Goal: Contribute content: Add original content to the website for others to see

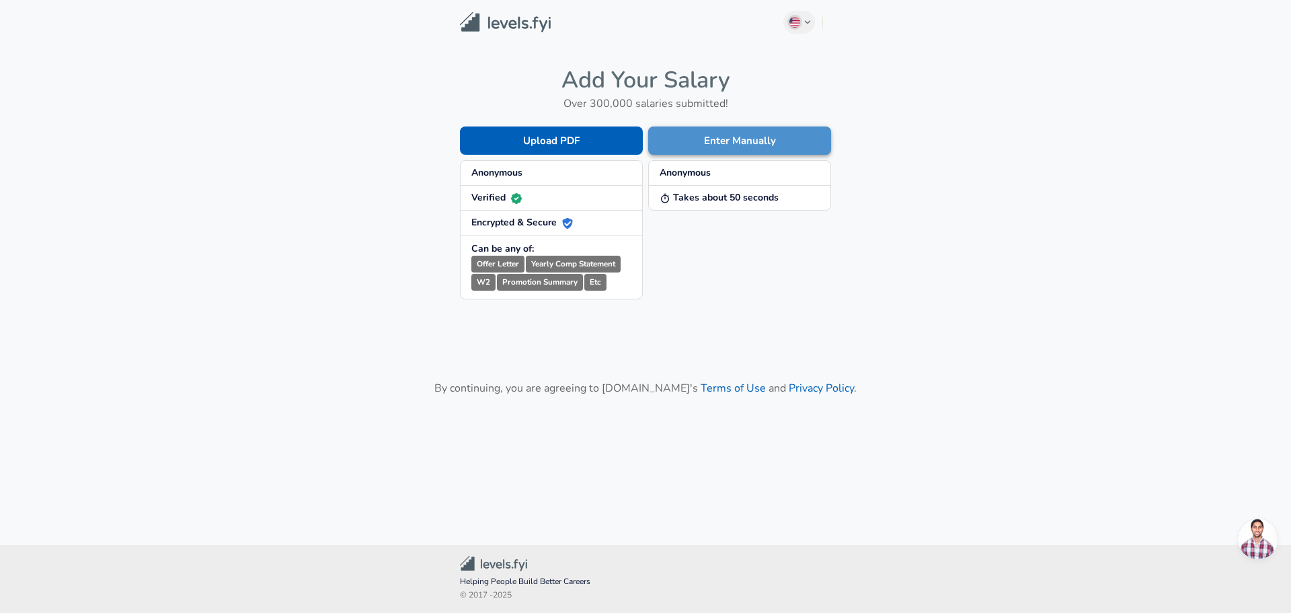
click at [771, 144] on button "Enter Manually" at bounding box center [739, 140] width 183 height 28
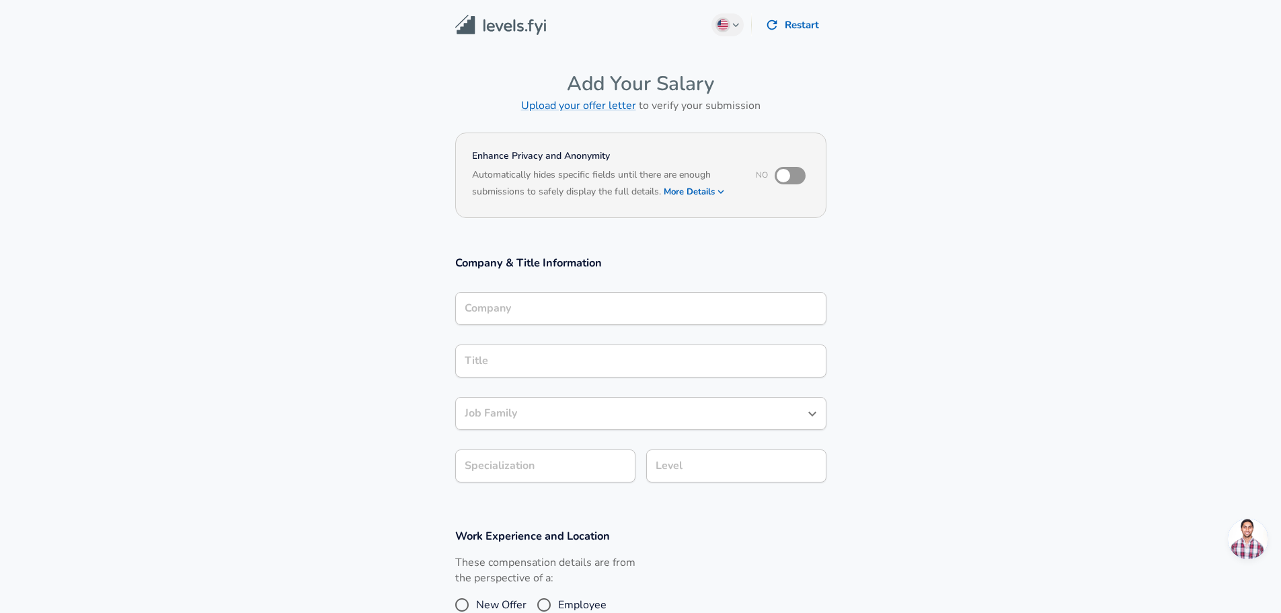
scroll to position [13, 0]
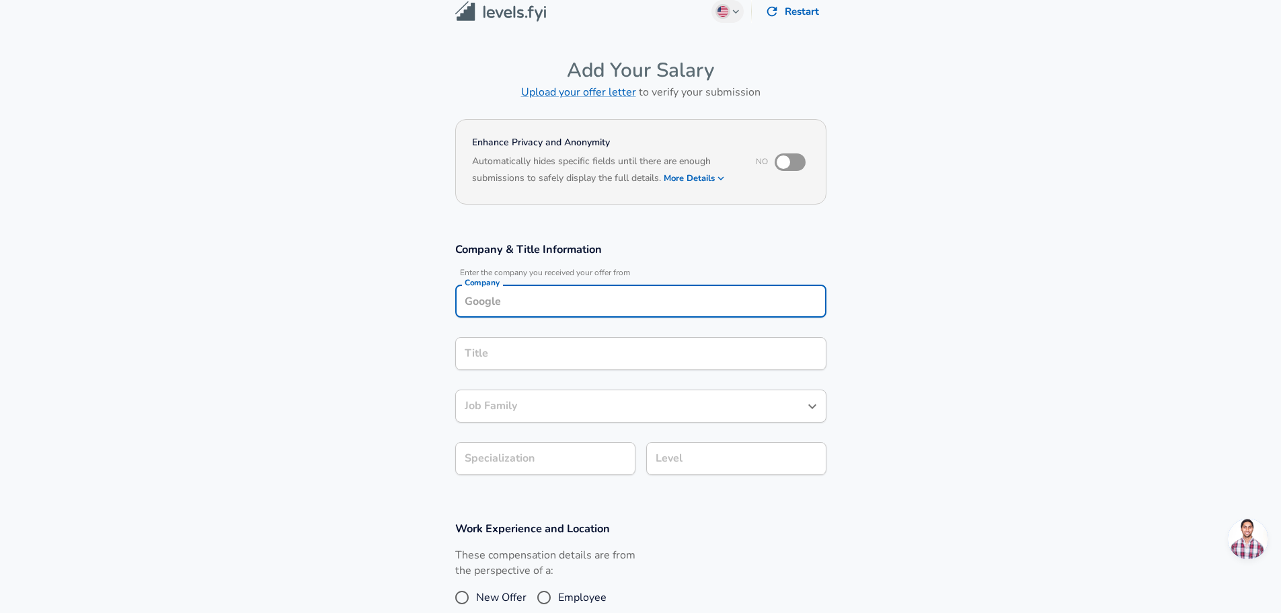
click at [573, 314] on div "Company" at bounding box center [640, 300] width 371 height 33
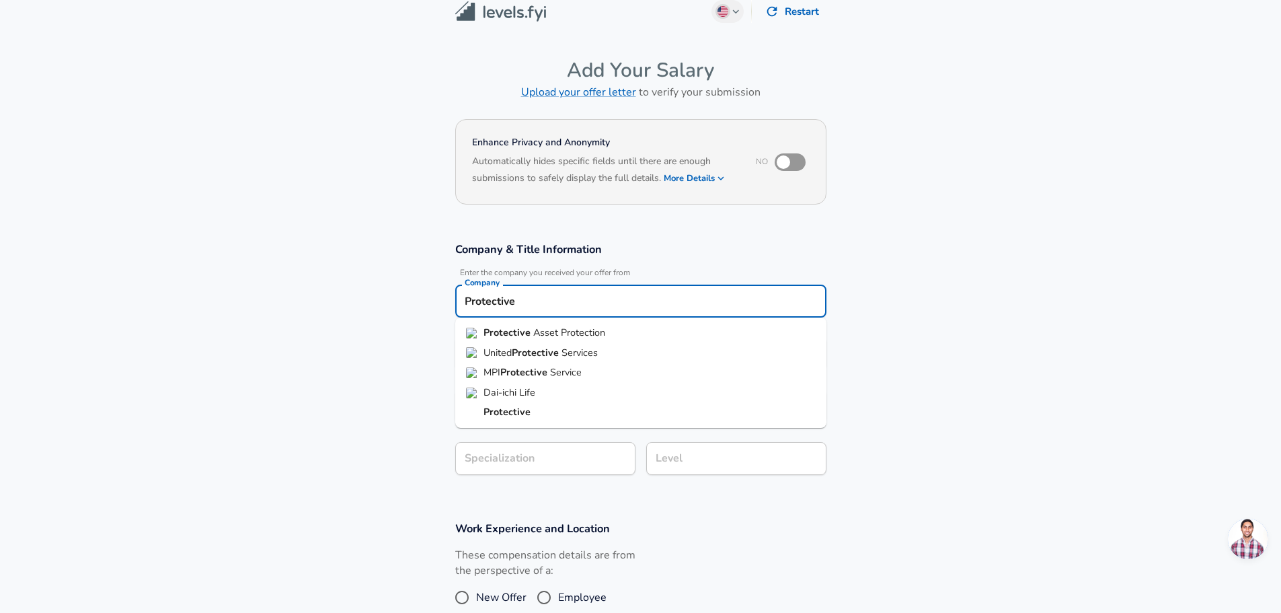
click at [552, 331] on span "Asset Protection" at bounding box center [569, 331] width 72 height 13
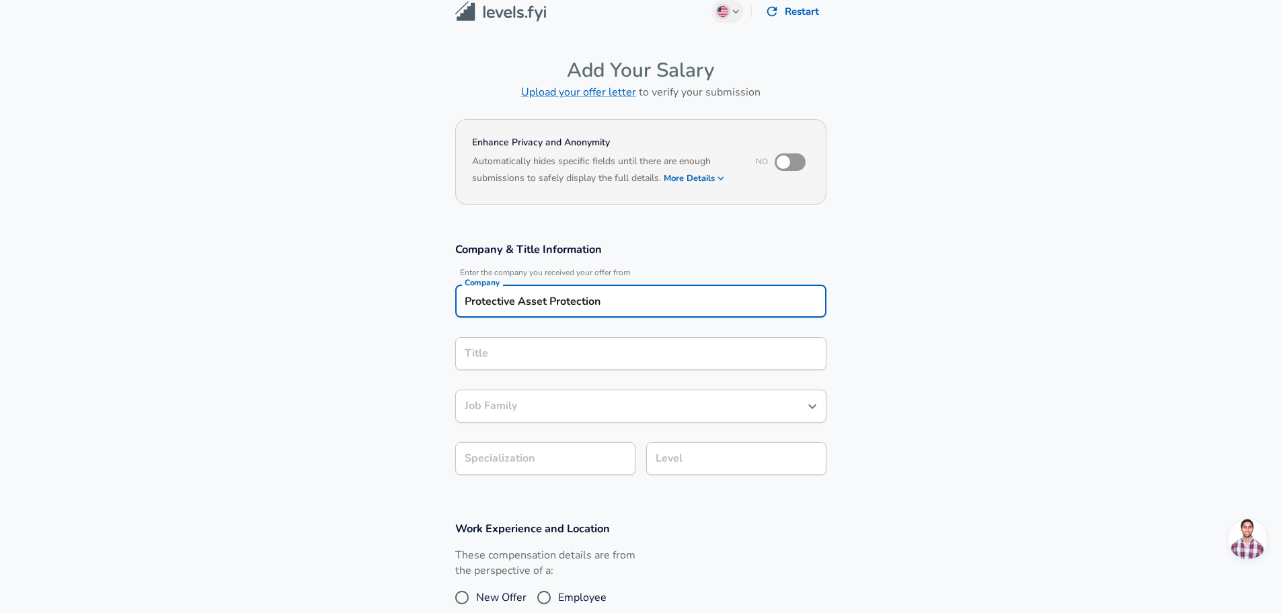
type input "Protective Asset Protection"
click at [549, 345] on input "Title" at bounding box center [640, 353] width 359 height 21
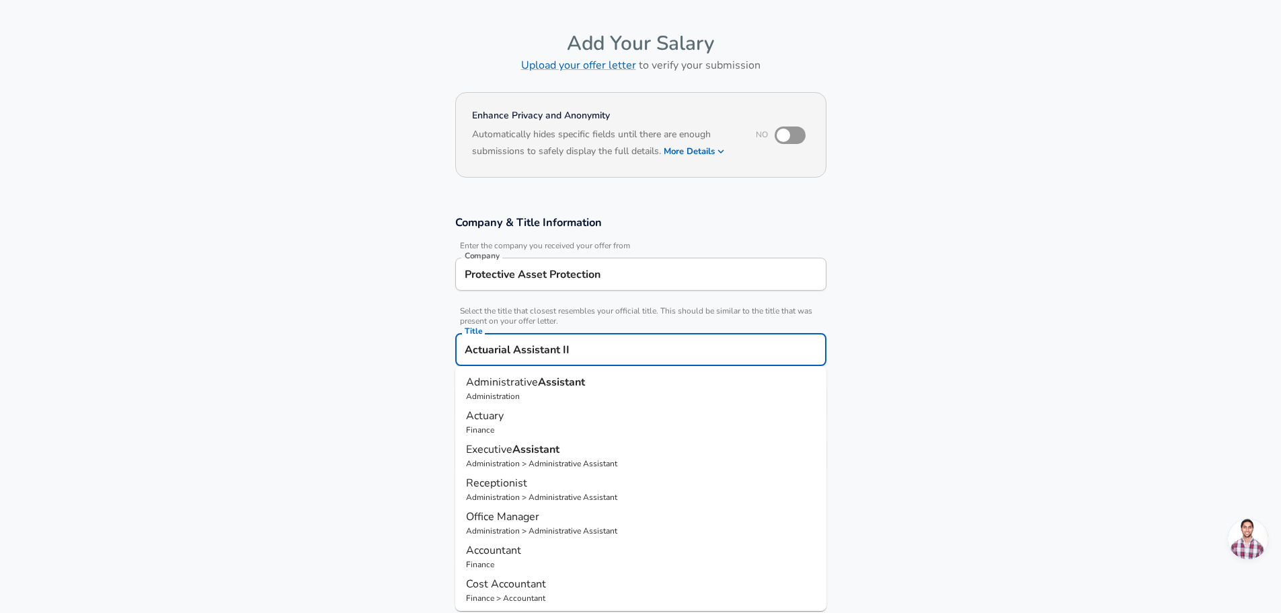
type input "Actuarial Assistant II"
click at [990, 381] on section "Company & Title Information Enter the company you received your offer from Comp…" at bounding box center [640, 350] width 1281 height 302
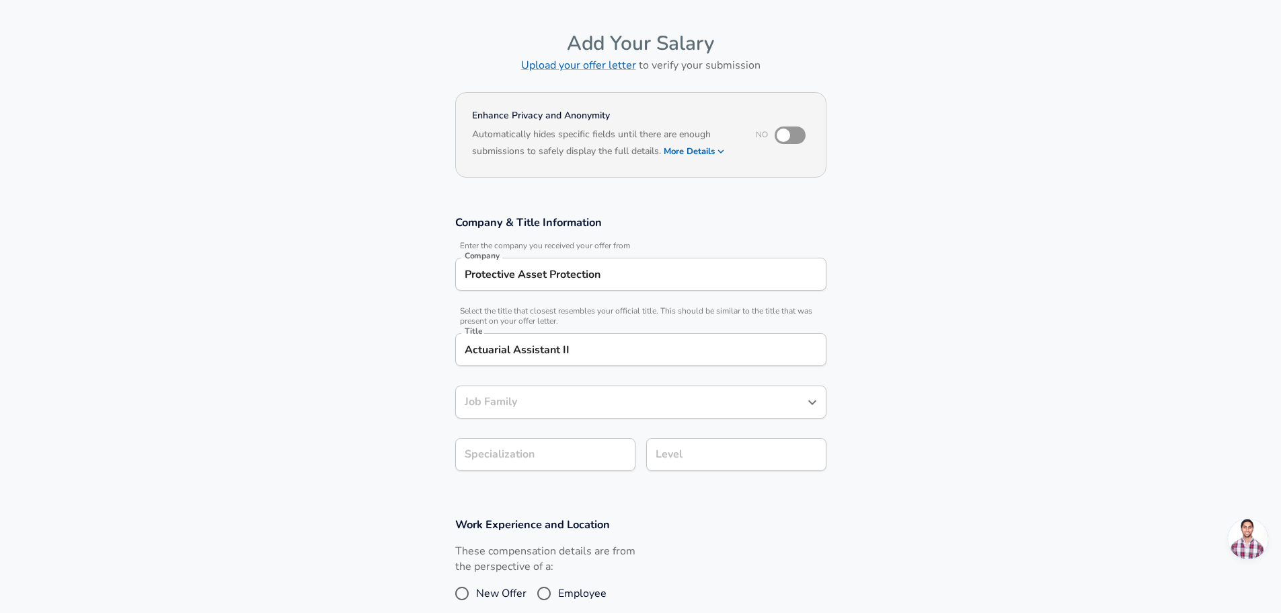
scroll to position [67, 0]
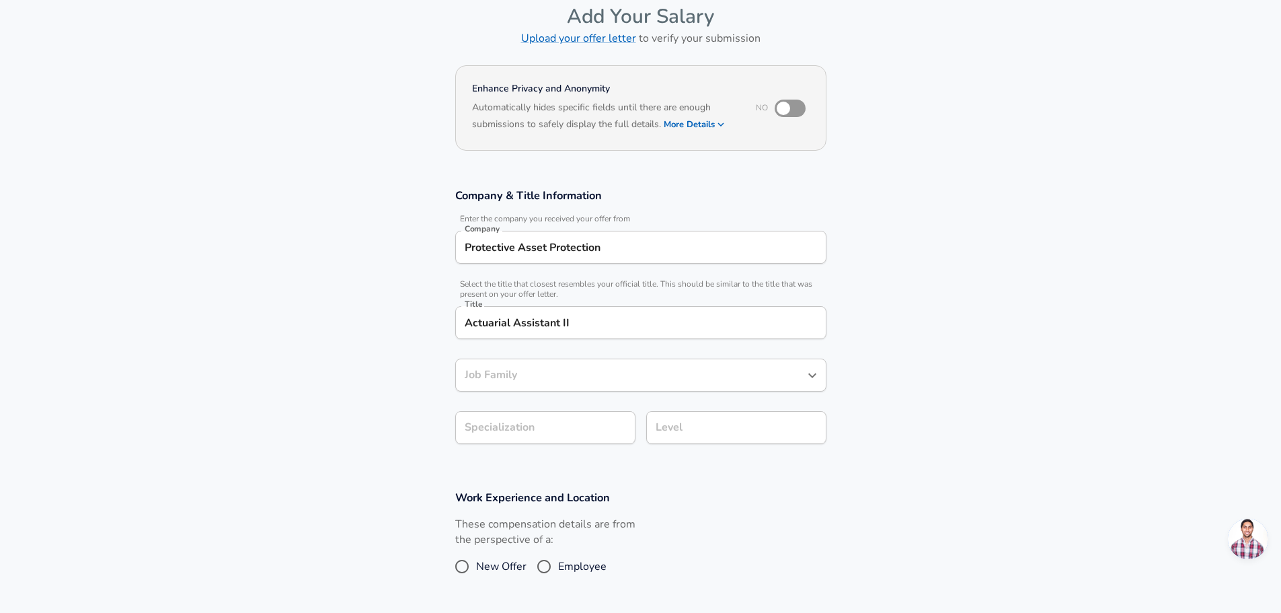
click at [613, 385] on input "Job Family" at bounding box center [630, 374] width 339 height 21
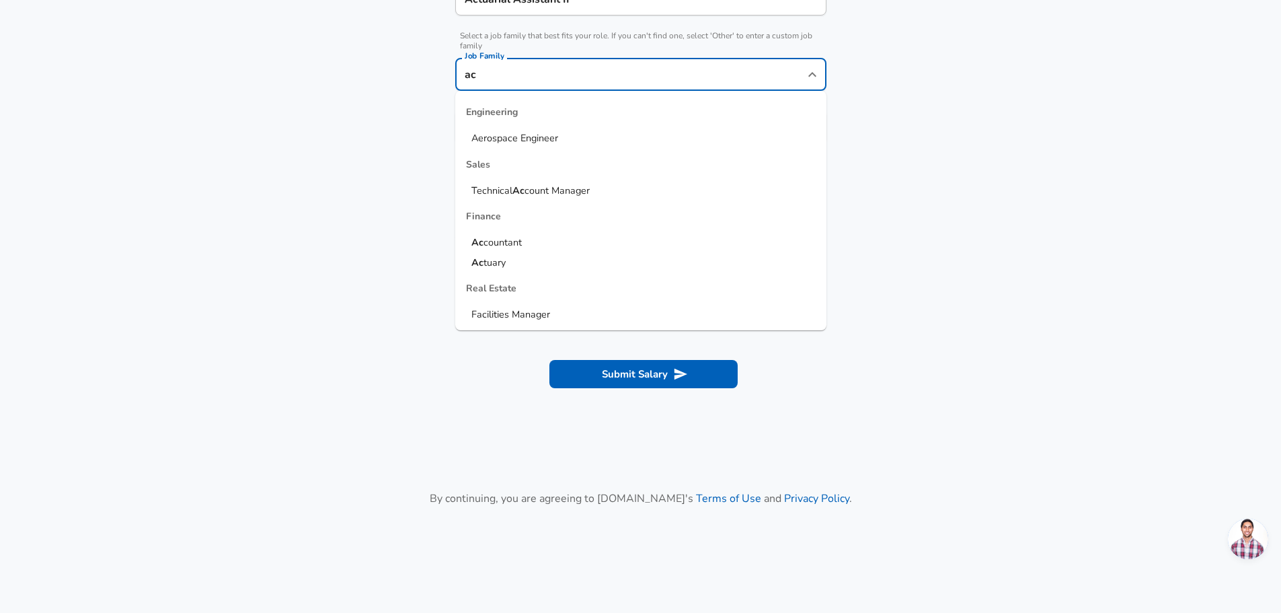
scroll to position [403, 0]
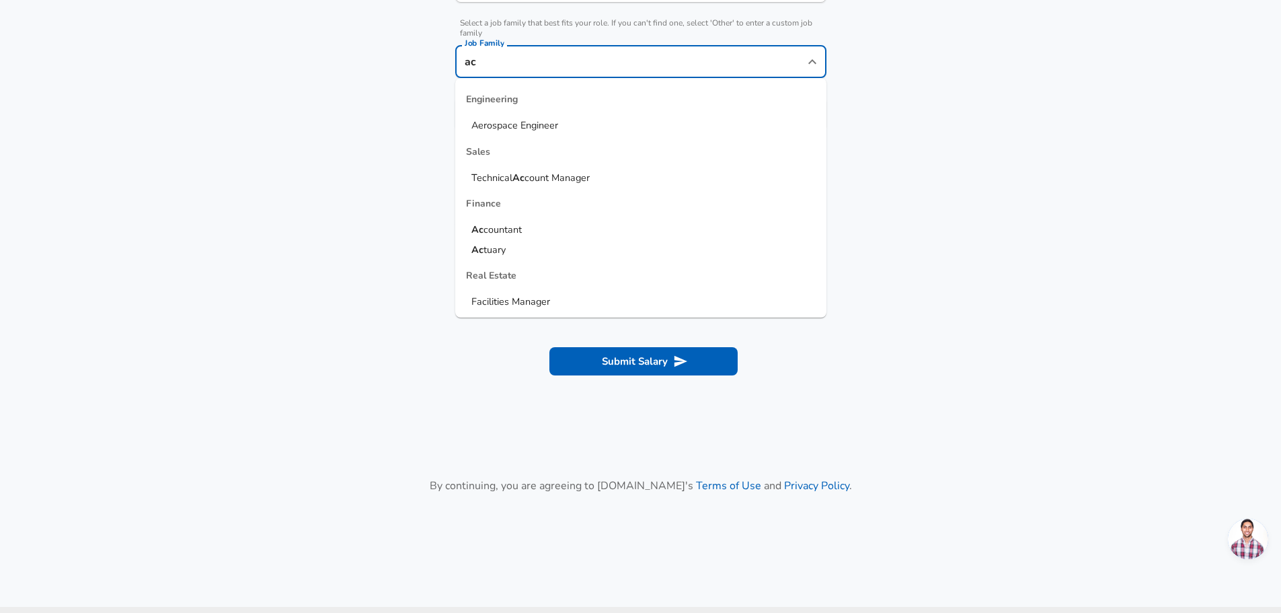
click at [497, 255] on span "tuary" at bounding box center [495, 249] width 22 height 13
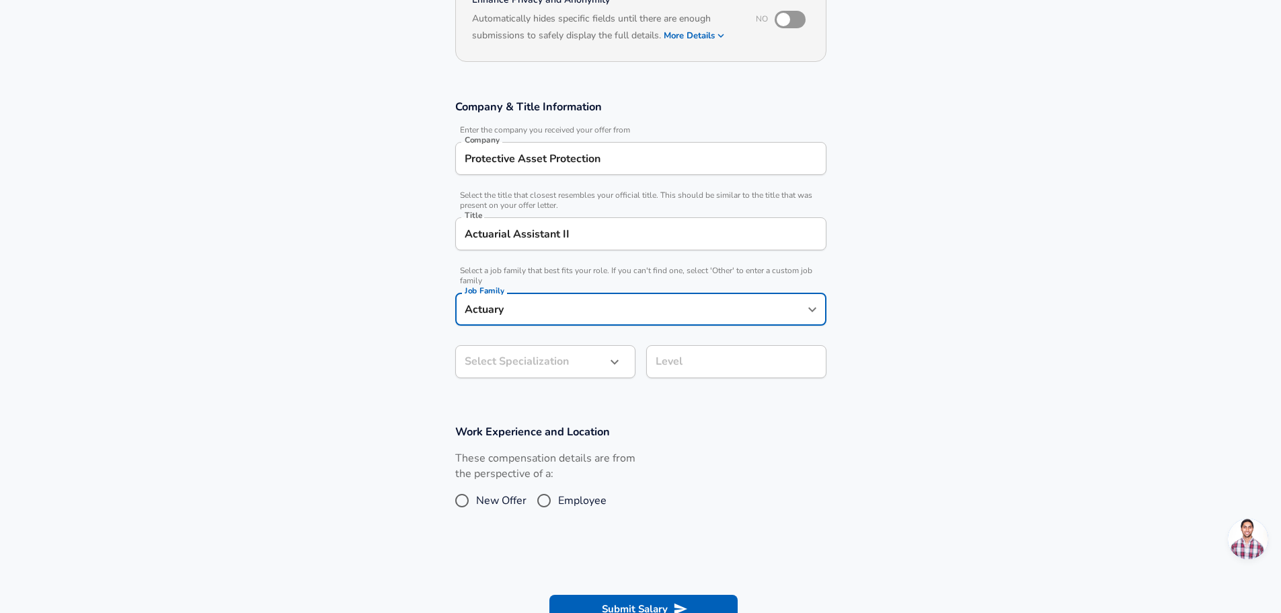
scroll to position [134, 0]
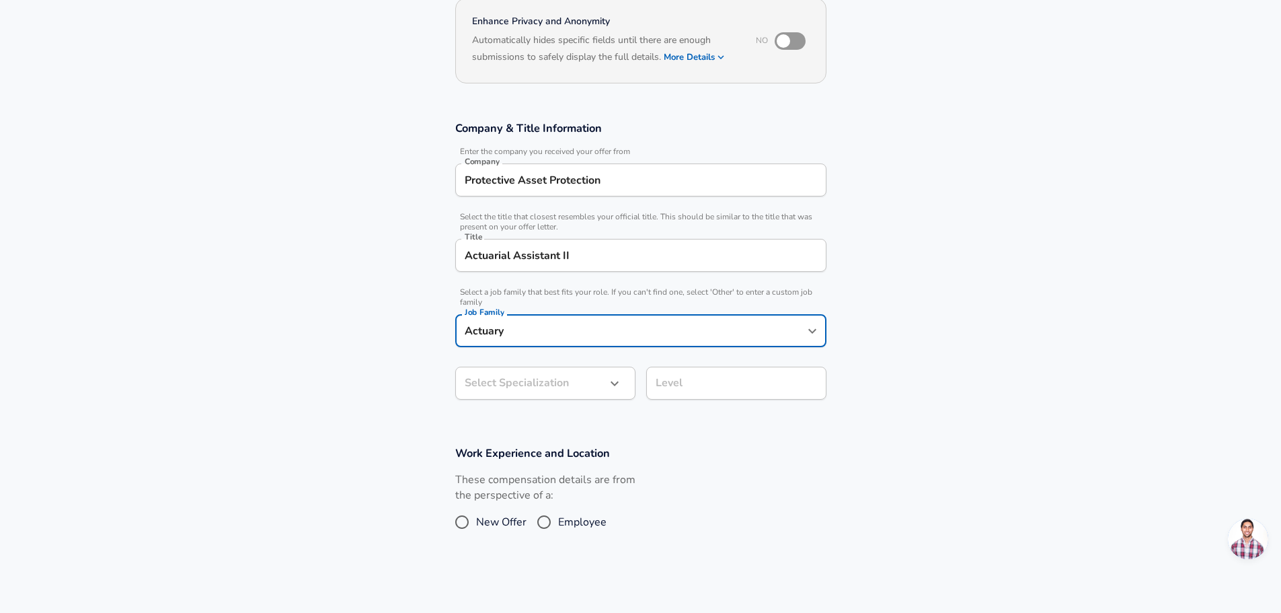
type input "Actuary"
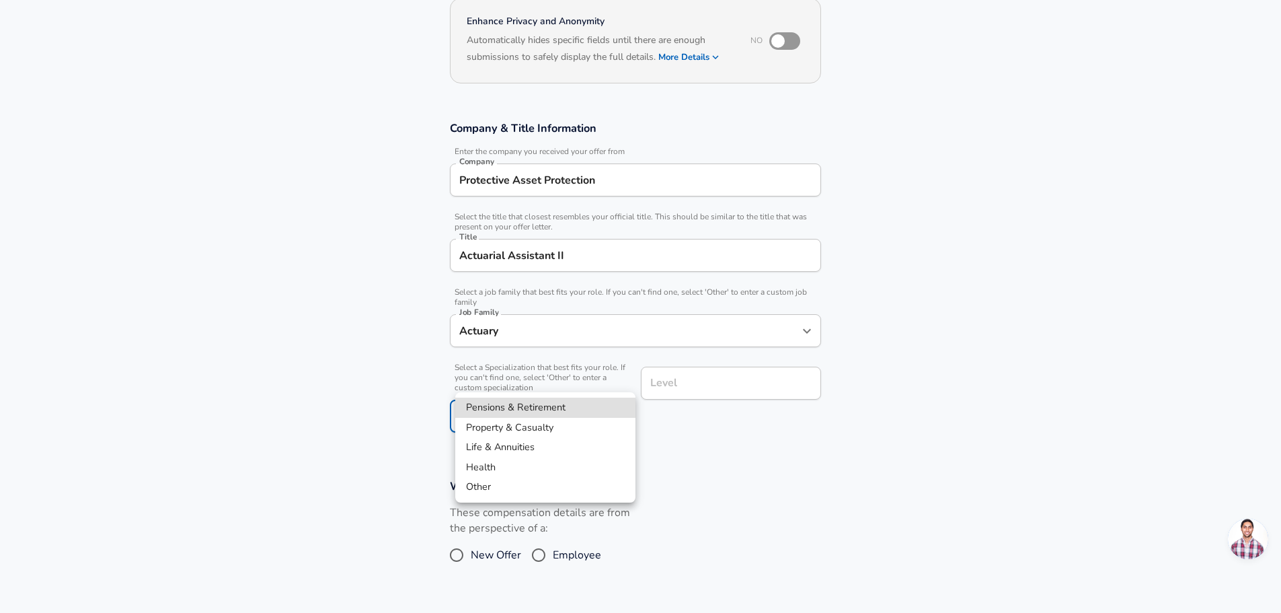
scroll to position [175, 0]
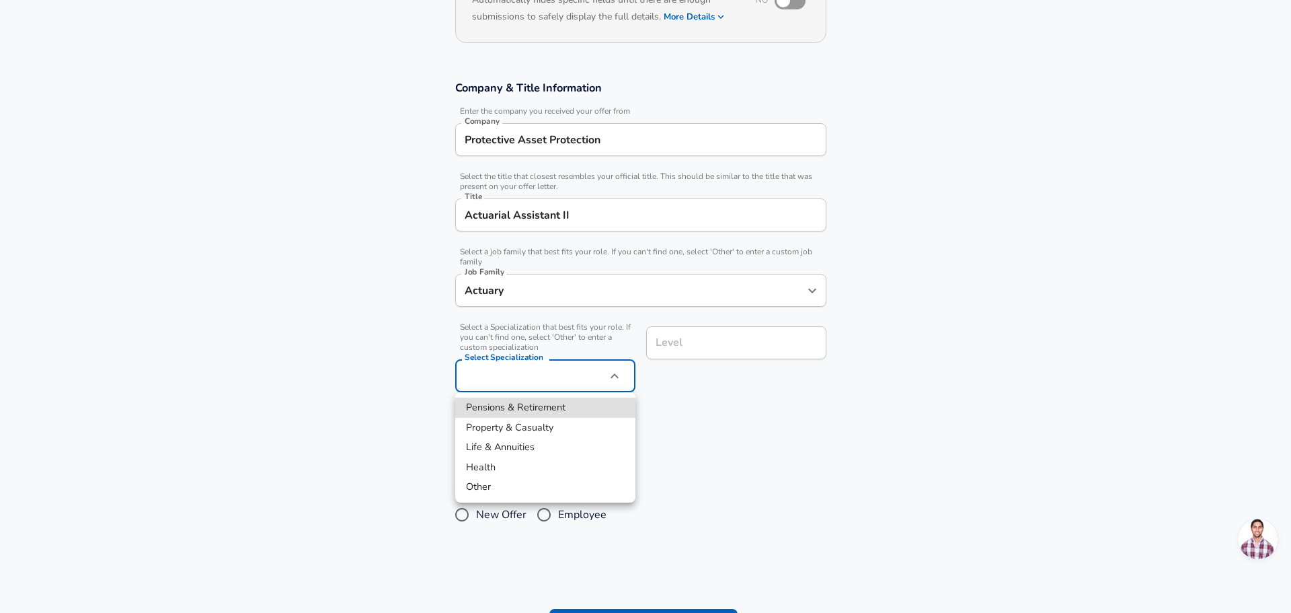
click at [589, 381] on body "English ([GEOGRAPHIC_DATA]) Change Restart Add Your Salary Upload your offer le…" at bounding box center [645, 131] width 1291 height 613
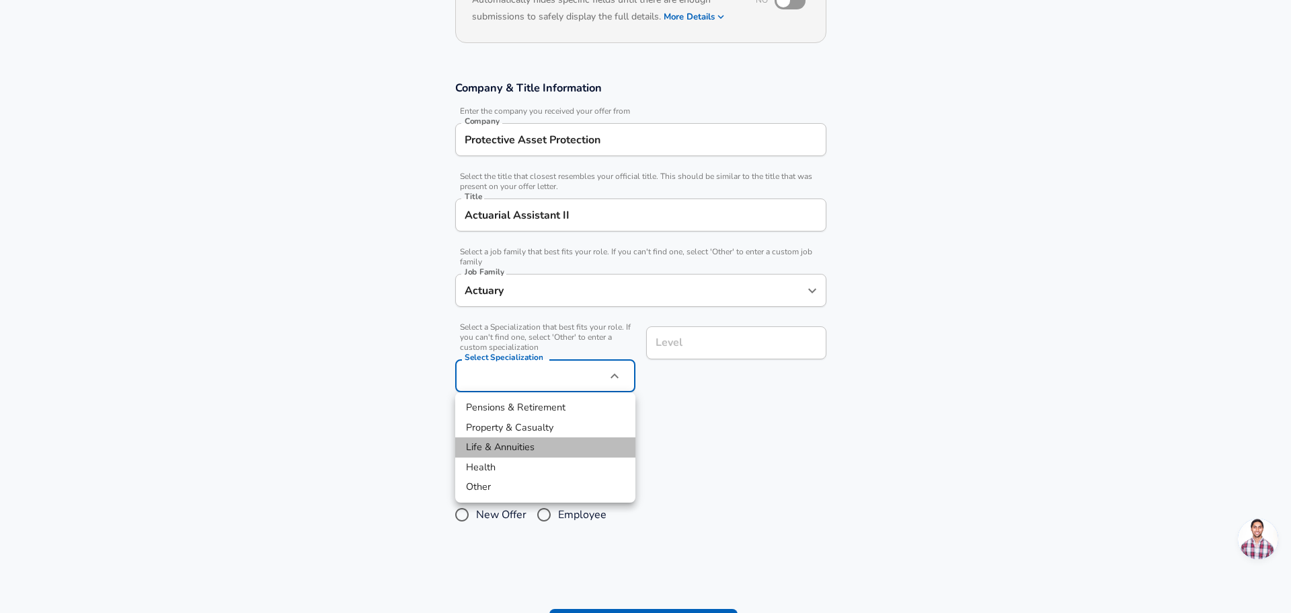
click at [530, 452] on li "Life & Annuities" at bounding box center [545, 447] width 180 height 20
type input "Life & Annuities"
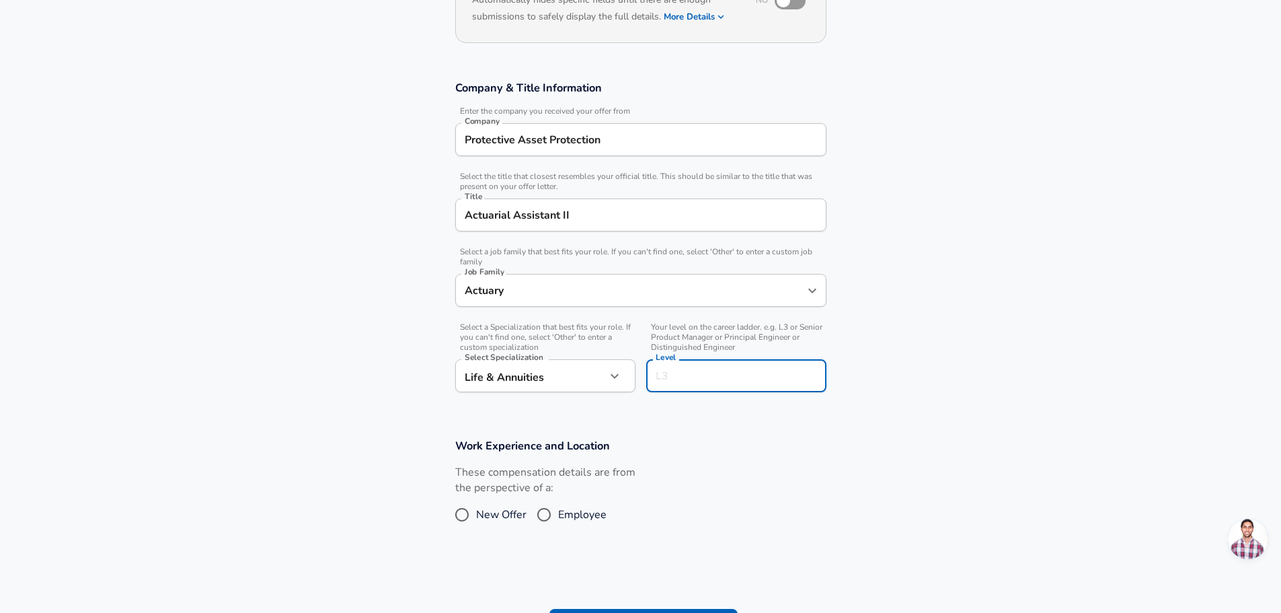
scroll to position [202, 0]
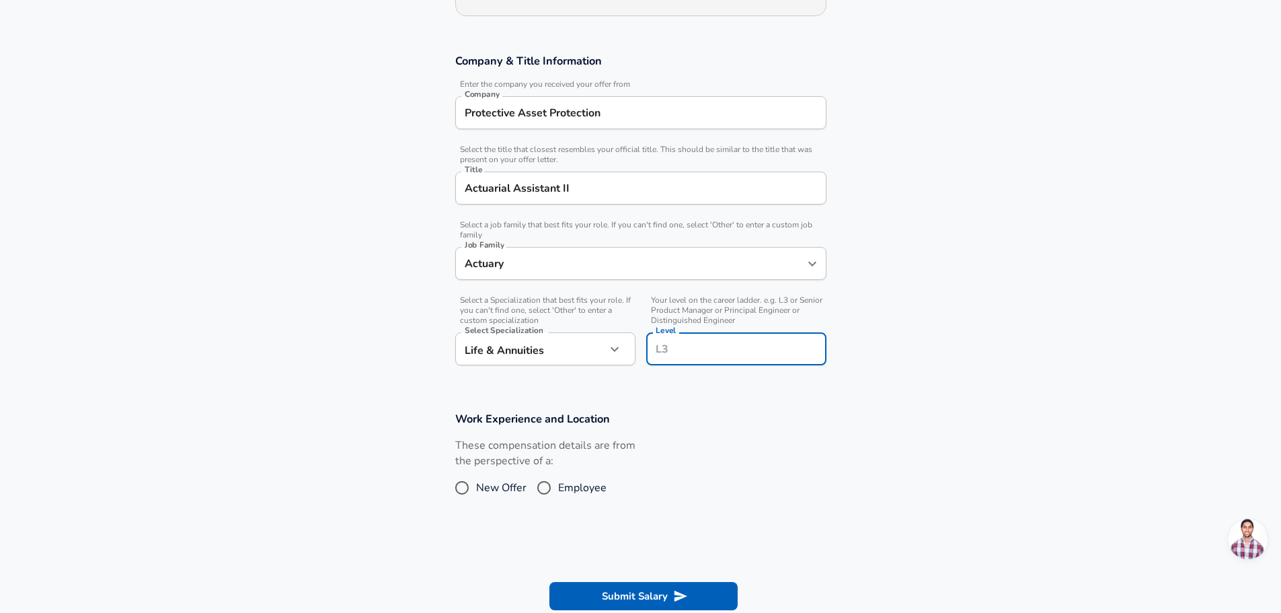
click at [736, 346] on input "Level" at bounding box center [736, 348] width 168 height 21
type input "P"
type input "Actuarial Student"
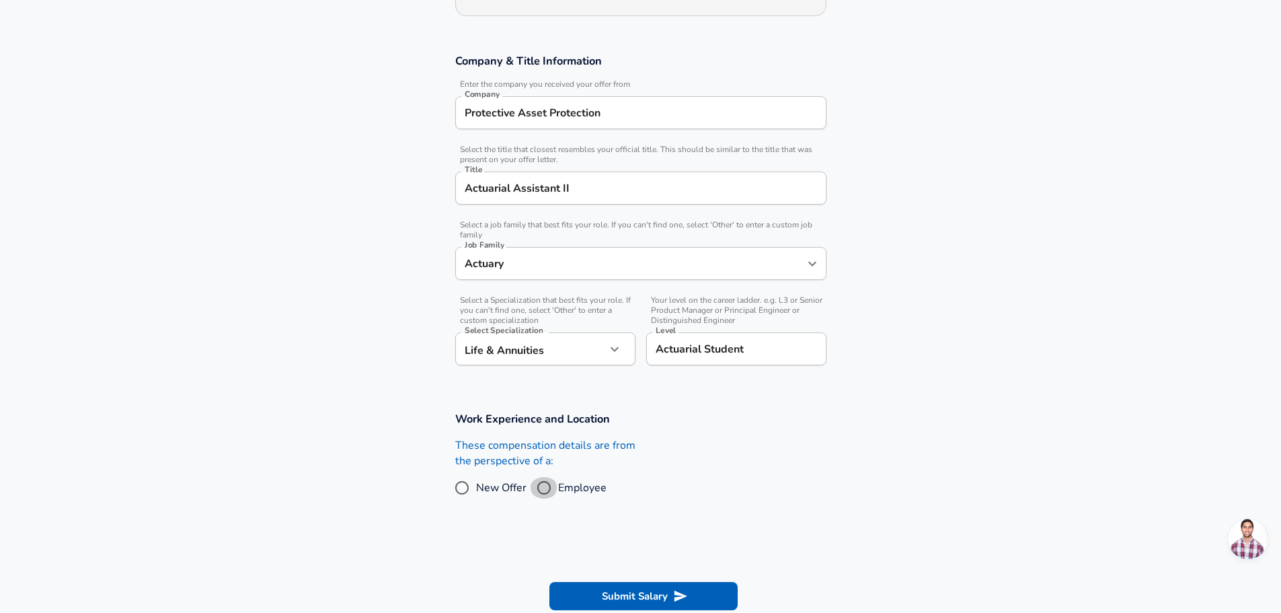
click at [547, 486] on input "Employee" at bounding box center [544, 488] width 28 height 22
radio input "true"
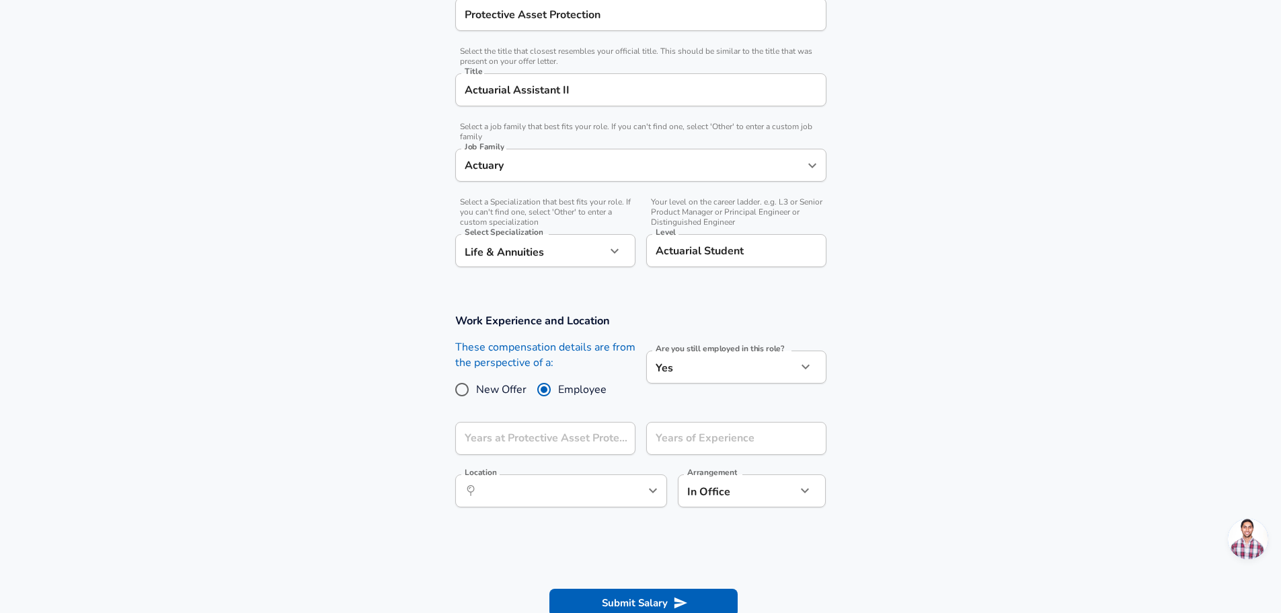
scroll to position [336, 0]
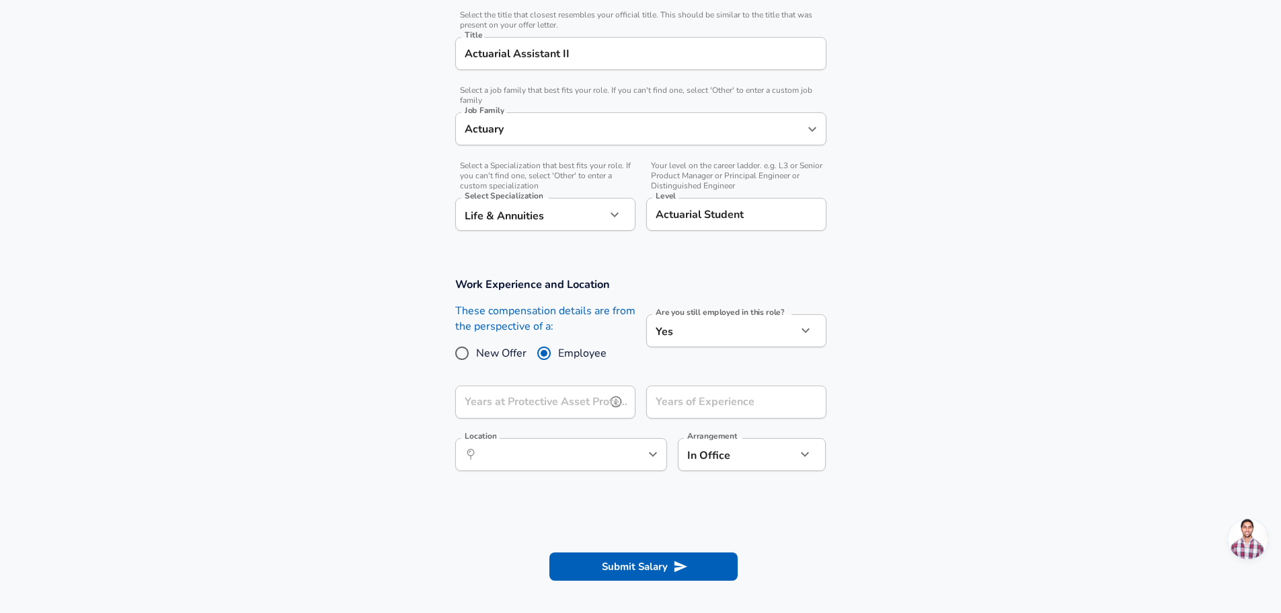
click at [555, 405] on input "Years at Protective Asset Protection" at bounding box center [530, 401] width 151 height 33
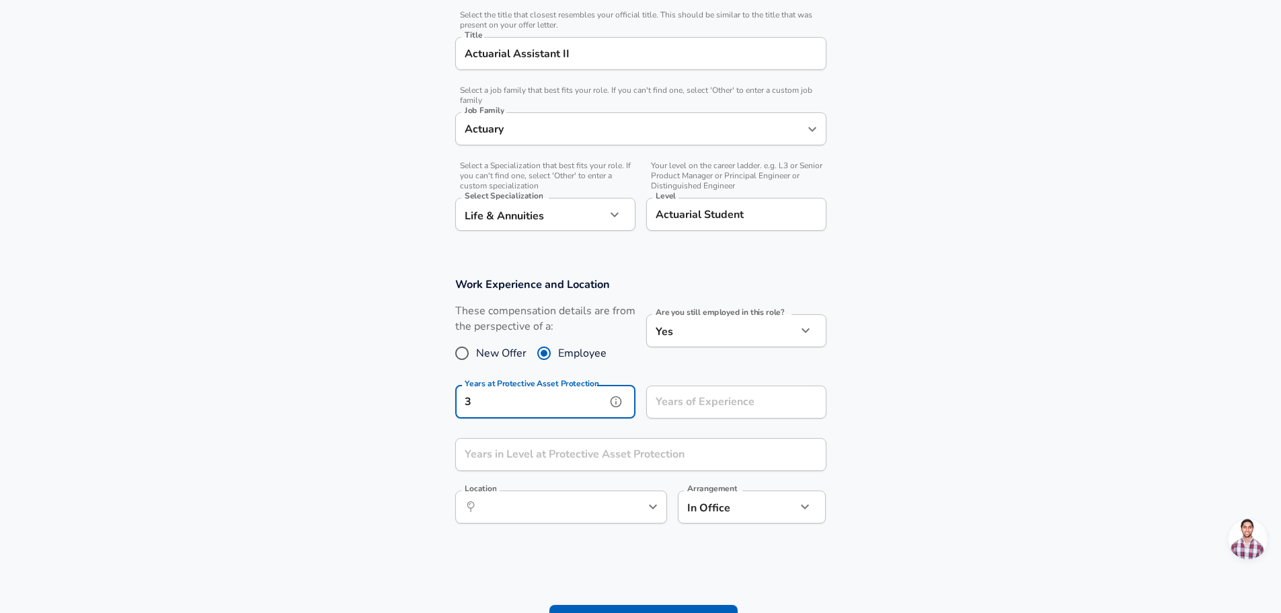
type input "3"
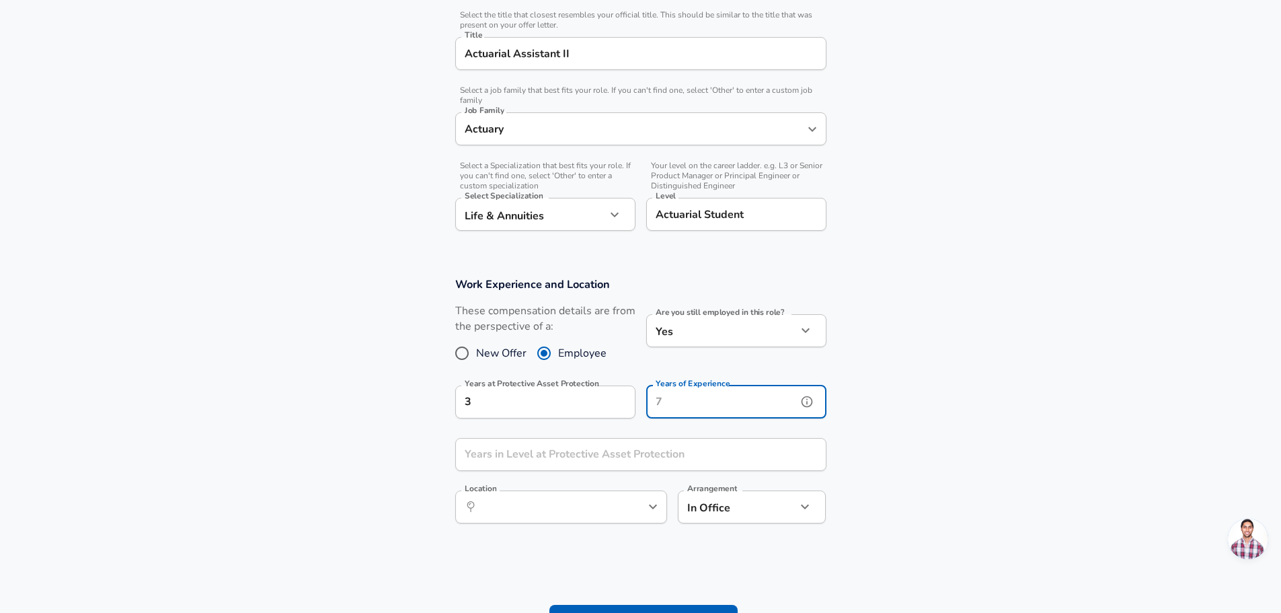
click at [685, 399] on input "Years of Experience" at bounding box center [721, 401] width 151 height 33
type input "3"
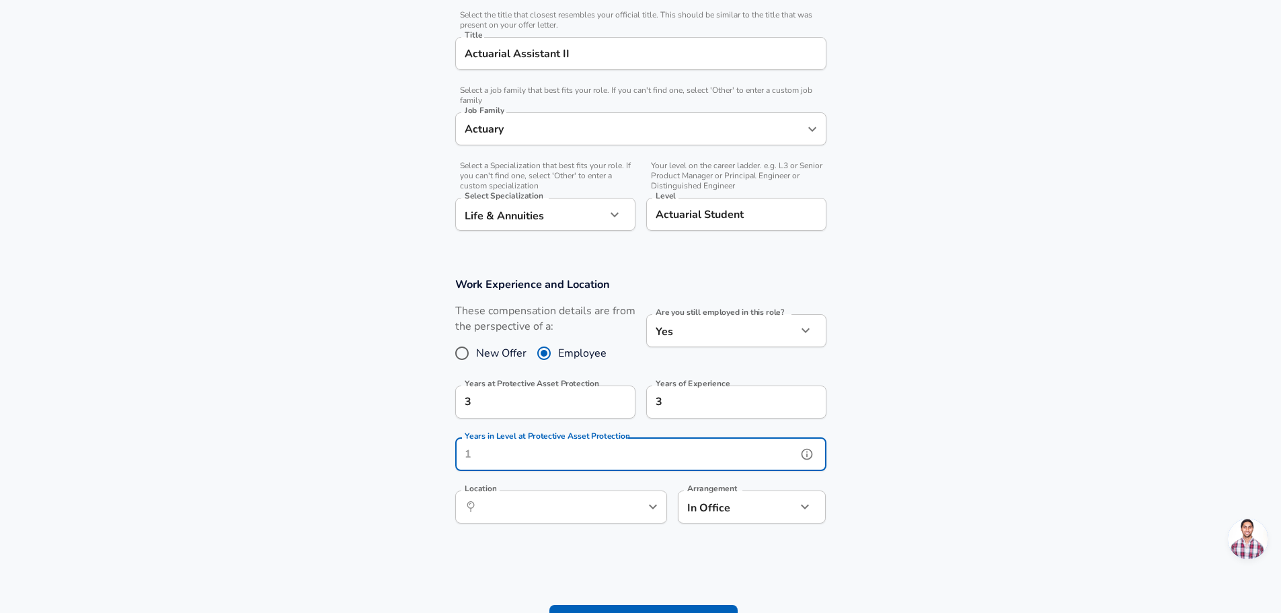
click at [609, 463] on input "Years in Level at Protective Asset Protection" at bounding box center [626, 454] width 342 height 33
click at [653, 510] on icon "Open" at bounding box center [653, 506] width 16 height 16
type input "1"
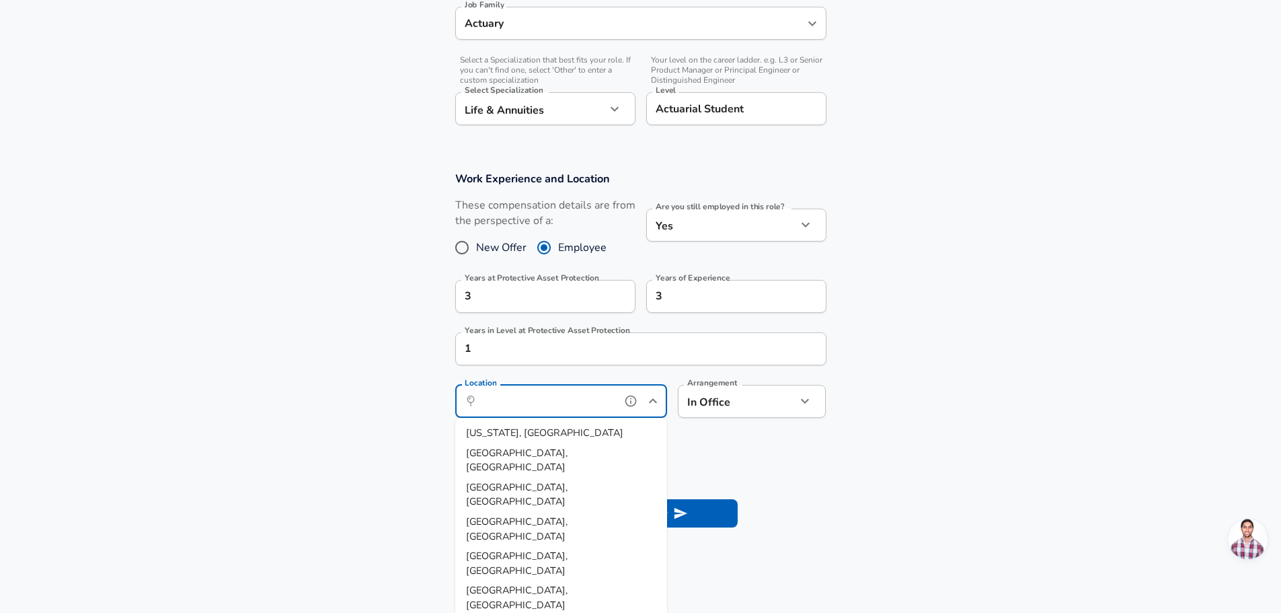
scroll to position [471, 0]
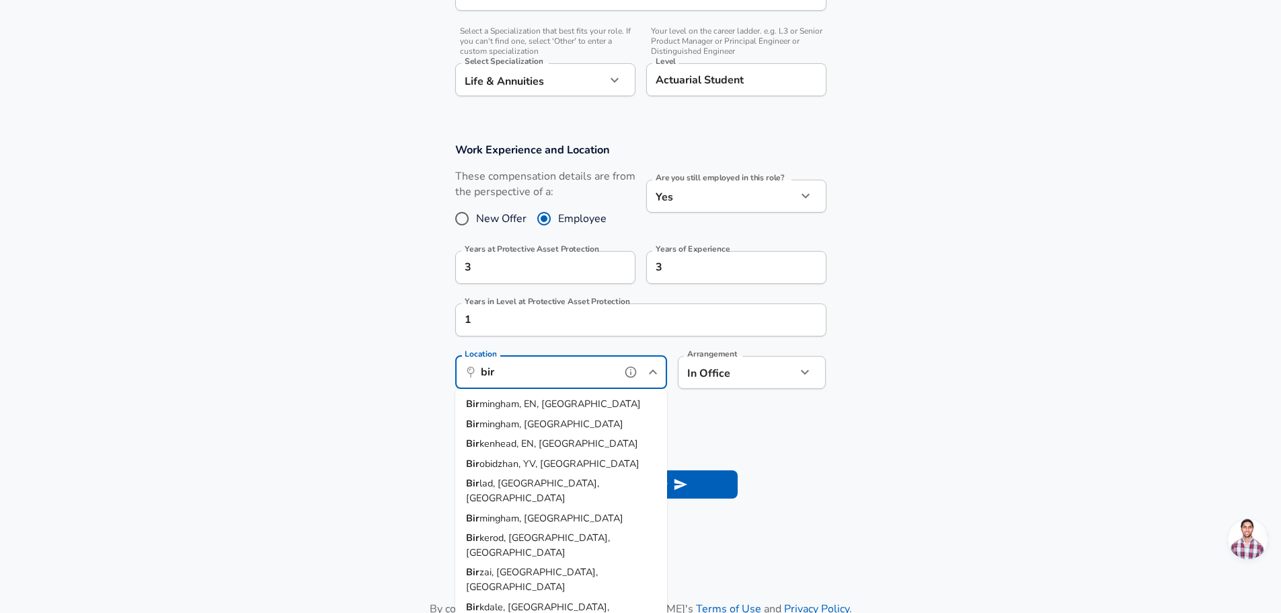
click at [549, 424] on li "[PERSON_NAME], [GEOGRAPHIC_DATA]" at bounding box center [561, 424] width 212 height 20
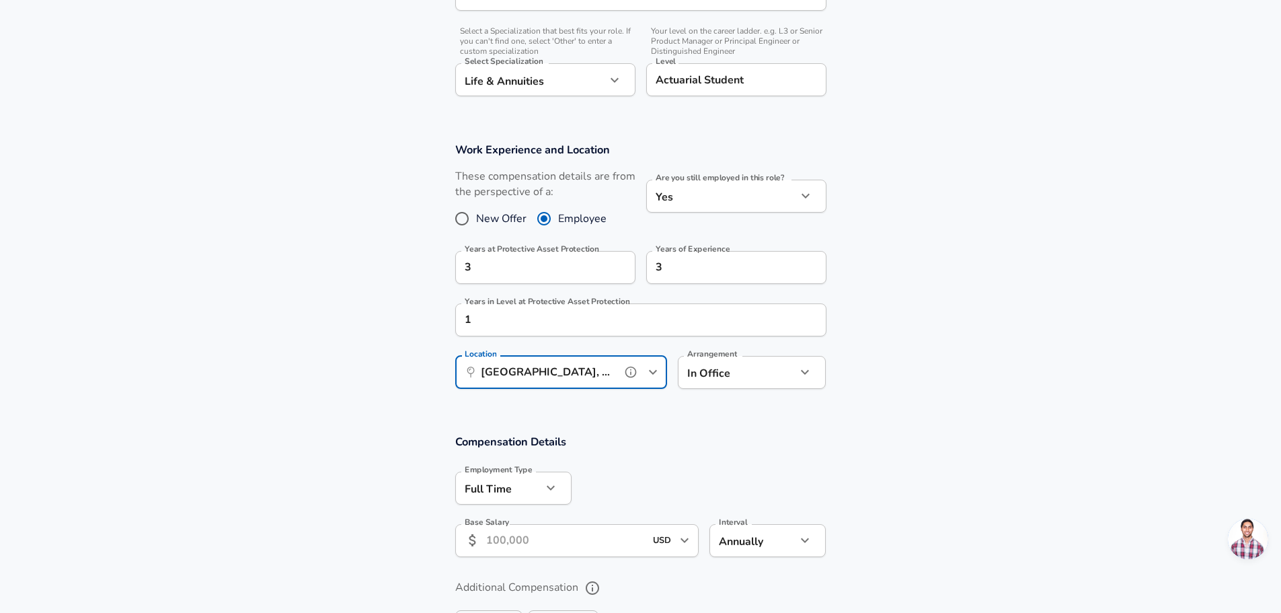
type input "[GEOGRAPHIC_DATA], [GEOGRAPHIC_DATA]"
click at [794, 374] on button "button" at bounding box center [805, 371] width 23 height 23
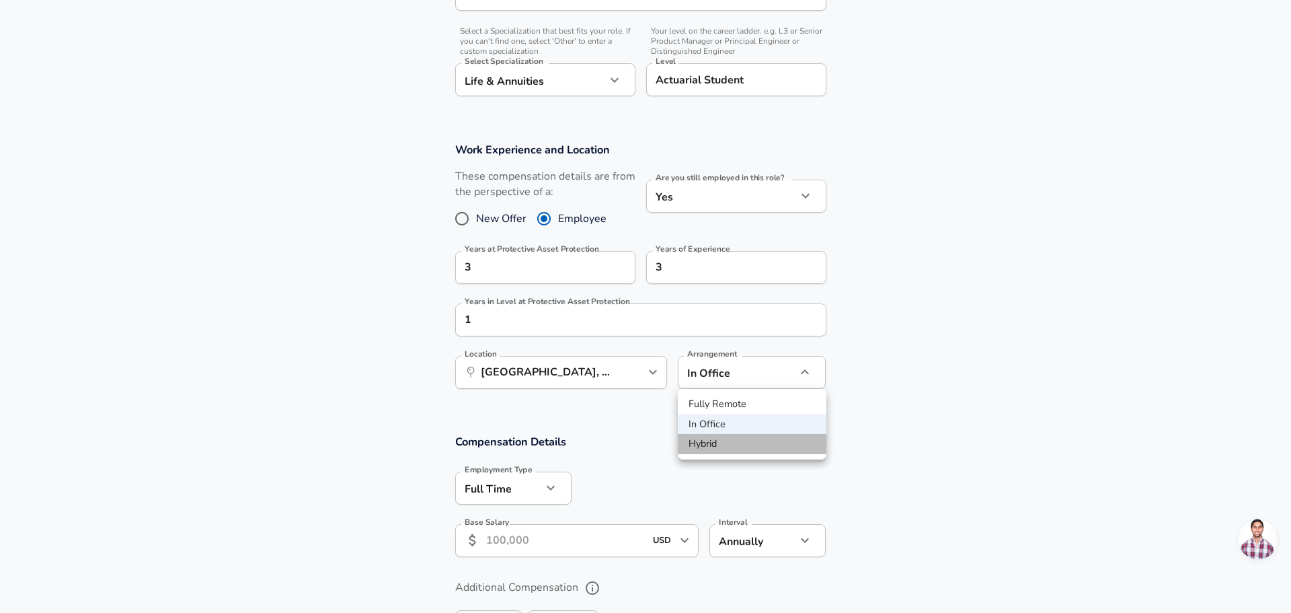
click at [743, 443] on li "Hybrid" at bounding box center [752, 444] width 149 height 20
type input "hybrid"
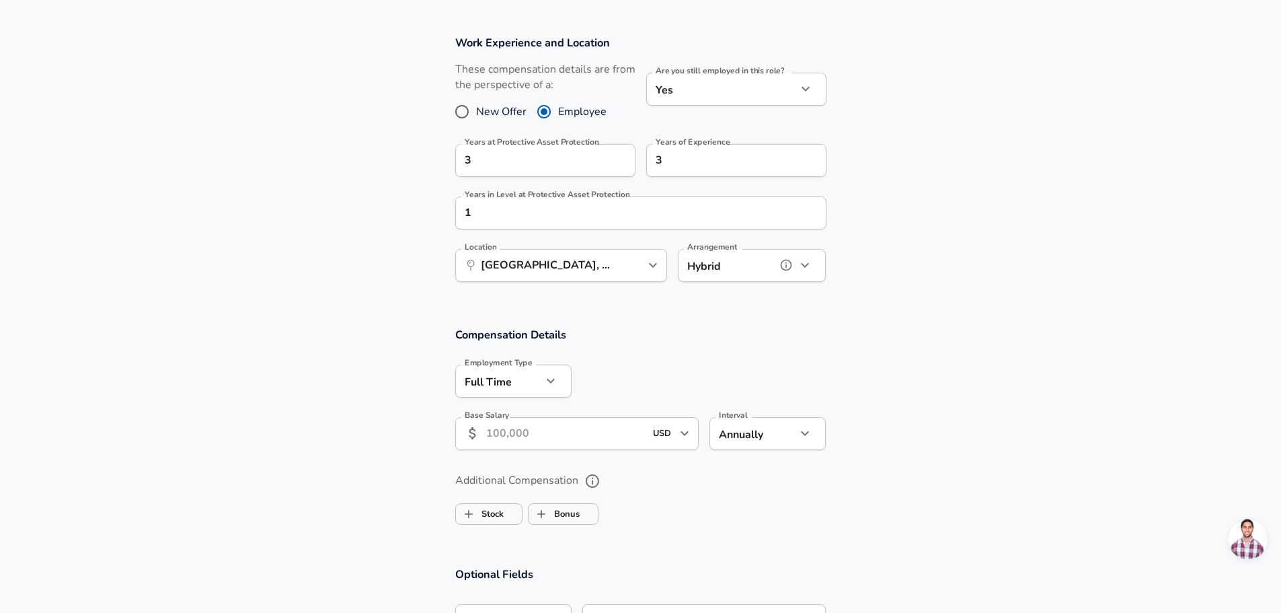
scroll to position [672, 0]
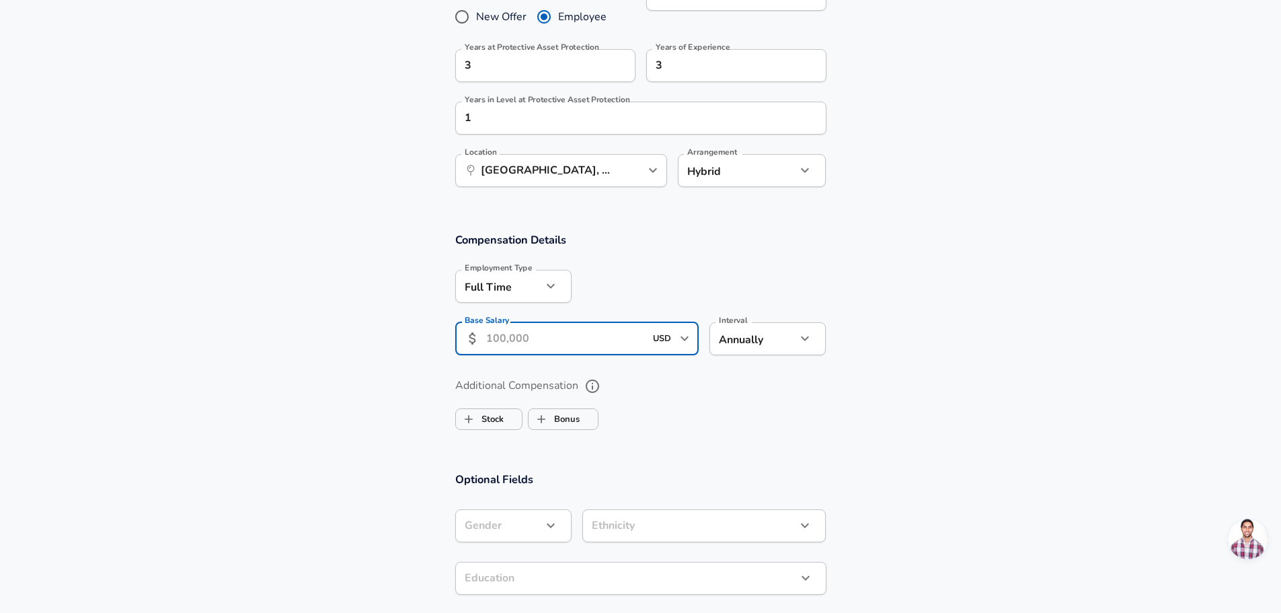
click at [572, 336] on input "Base Salary" at bounding box center [565, 338] width 159 height 33
type input "106,090"
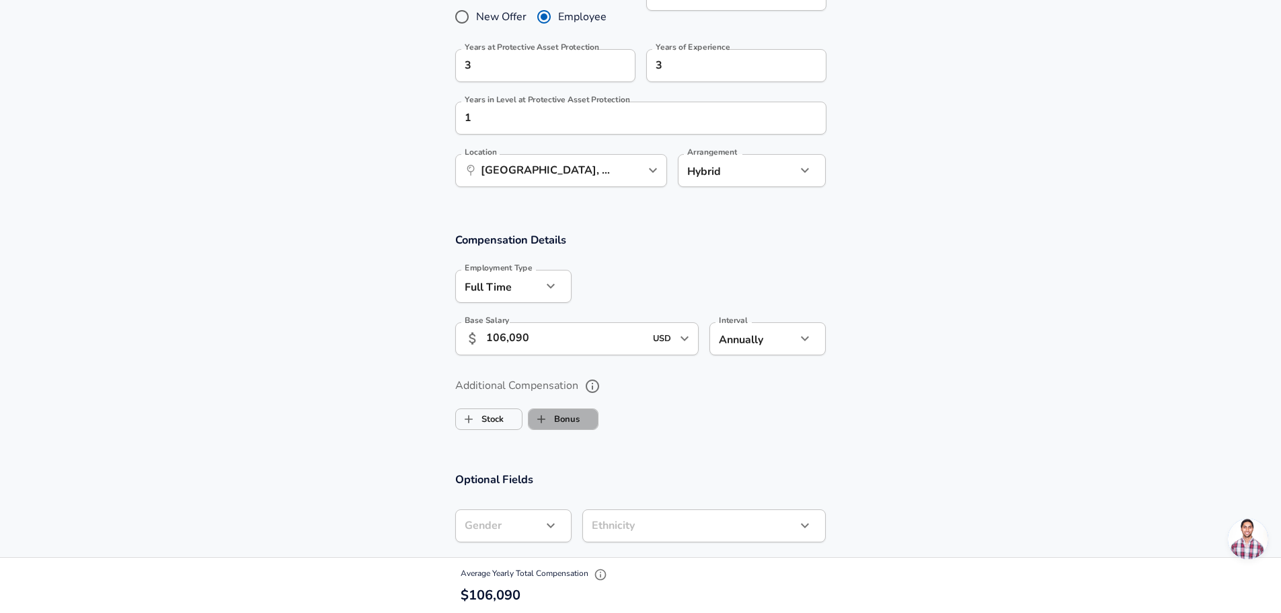
scroll to position [0, 0]
click at [558, 417] on label "Bonus" at bounding box center [554, 419] width 51 height 26
checkbox input "true"
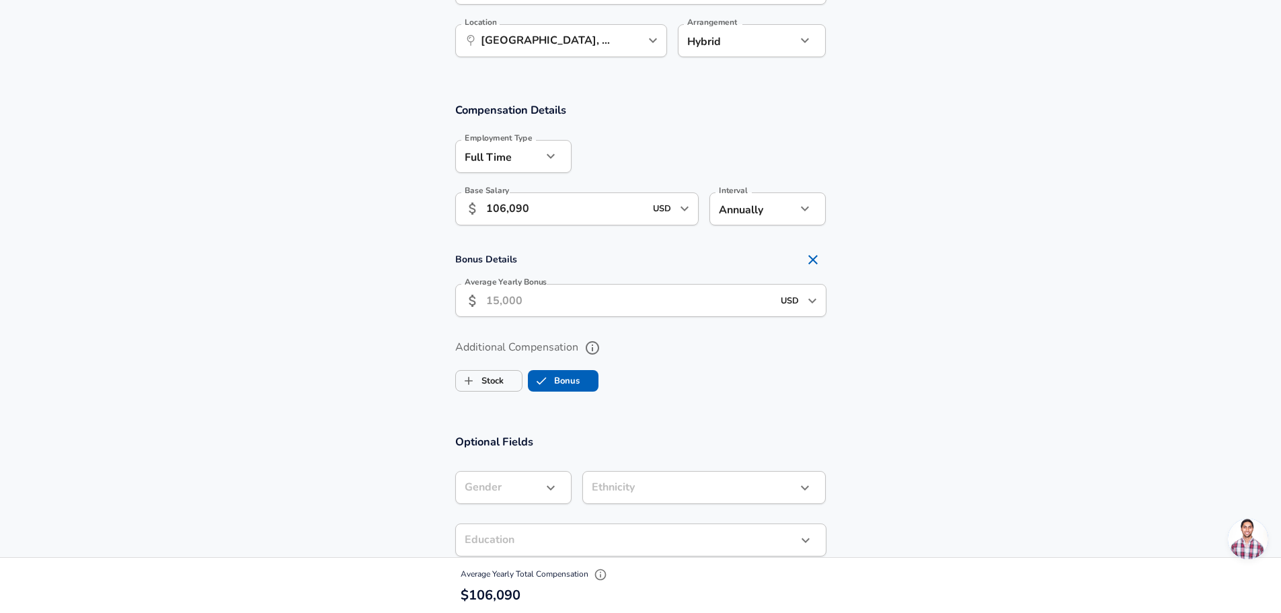
scroll to position [807, 0]
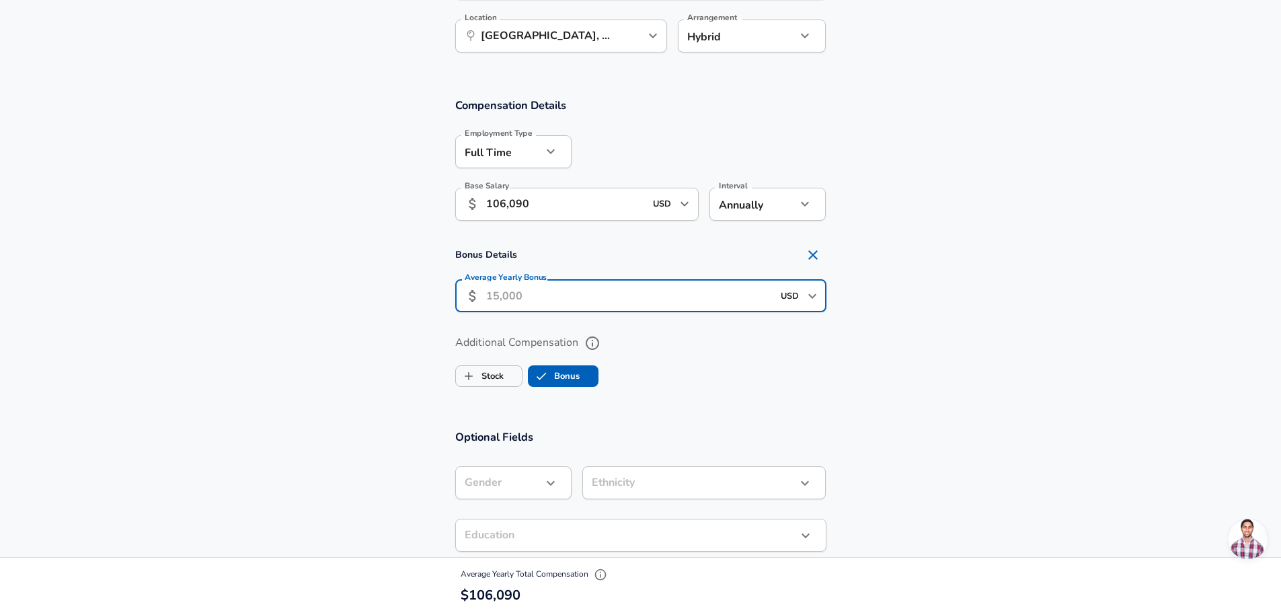
click at [597, 292] on input "Average Yearly Bonus" at bounding box center [629, 295] width 286 height 33
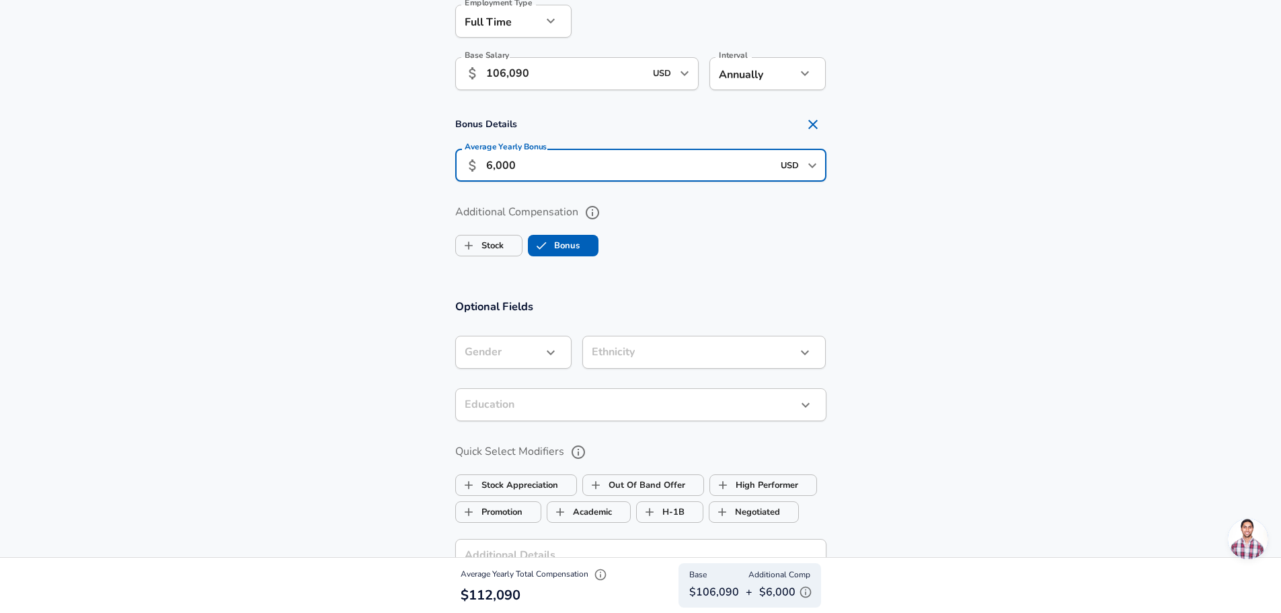
scroll to position [941, 0]
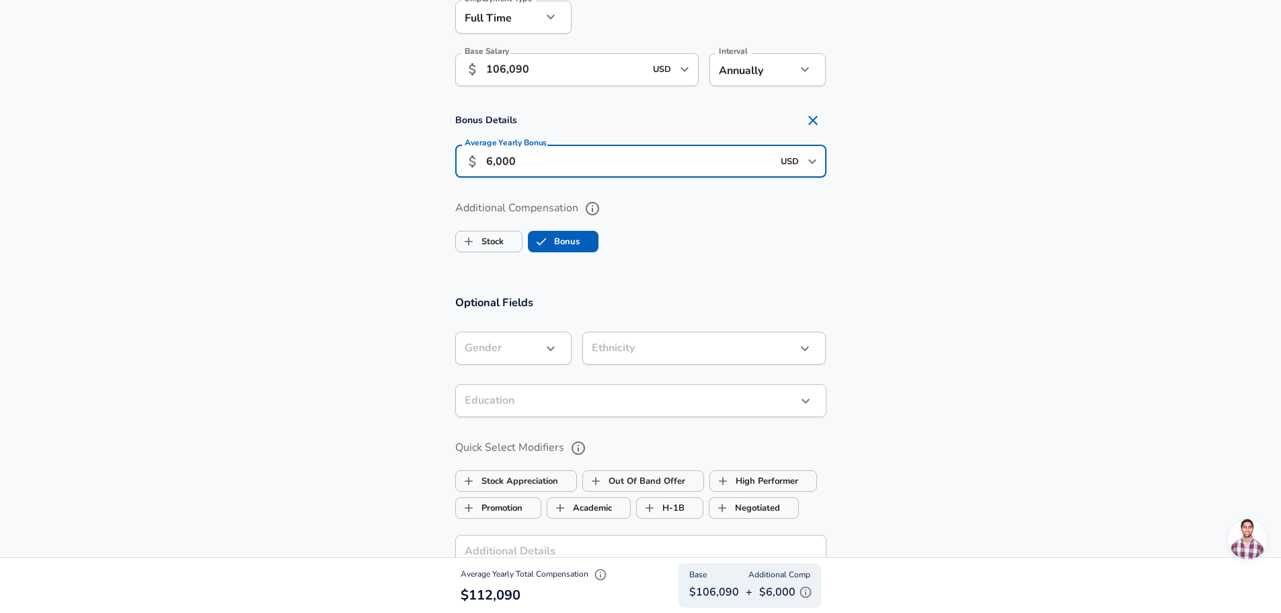
type input "6,000"
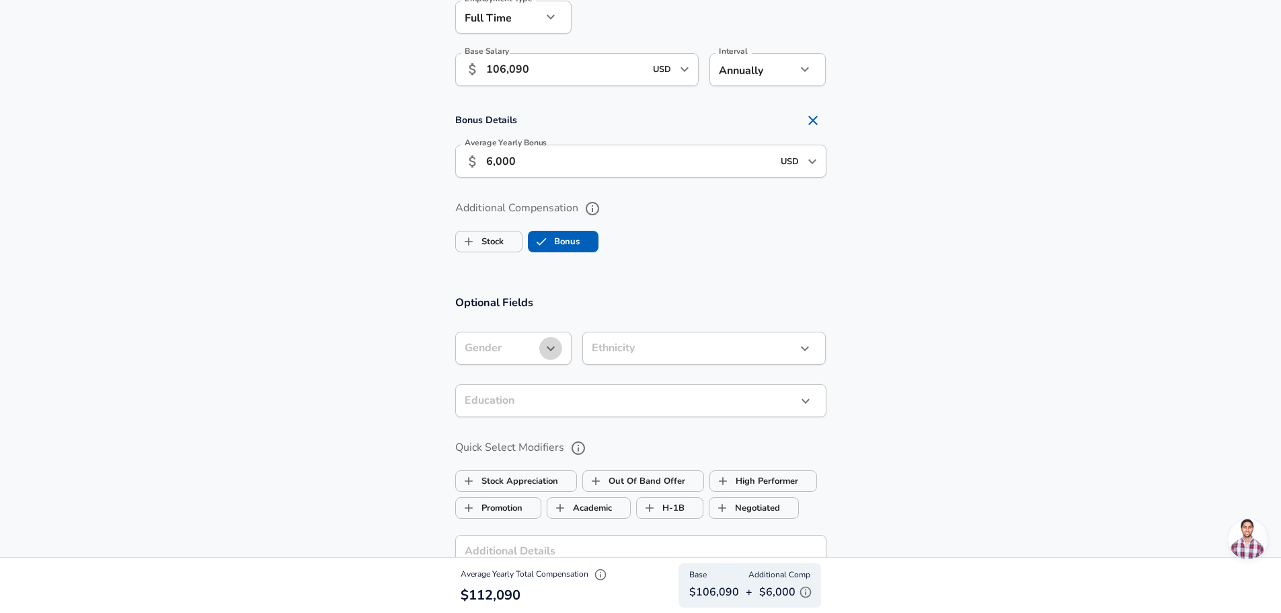
click at [545, 346] on icon "button" at bounding box center [551, 348] width 16 height 16
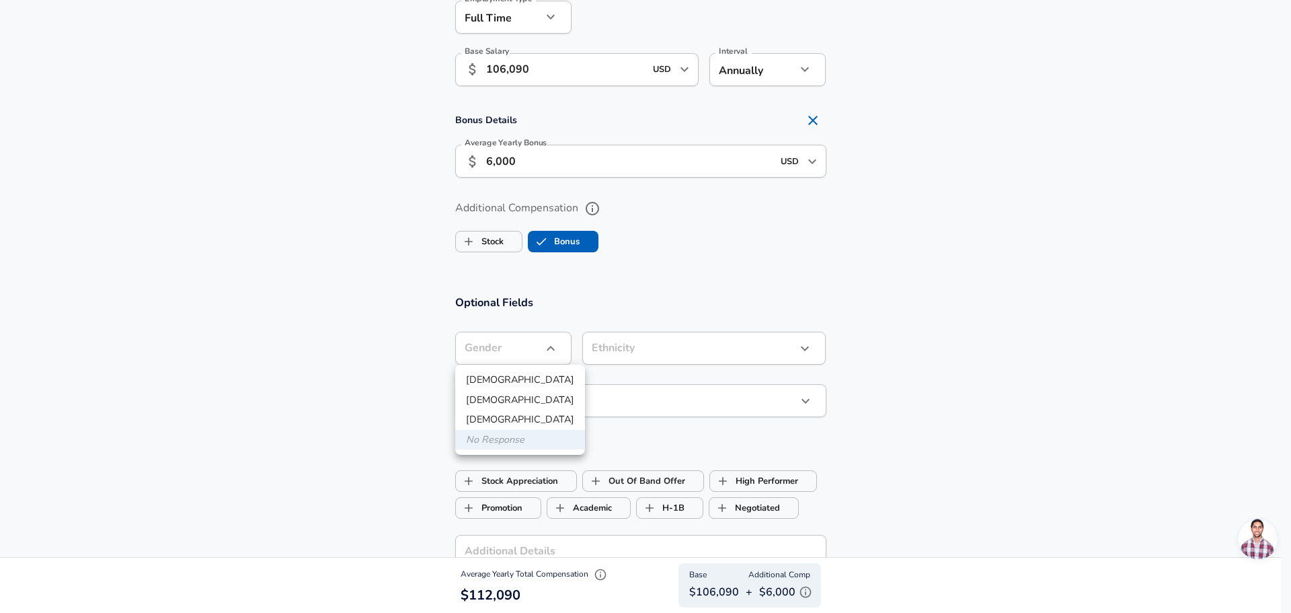
click at [521, 381] on li "[DEMOGRAPHIC_DATA]" at bounding box center [520, 380] width 130 height 20
type input "[DEMOGRAPHIC_DATA]"
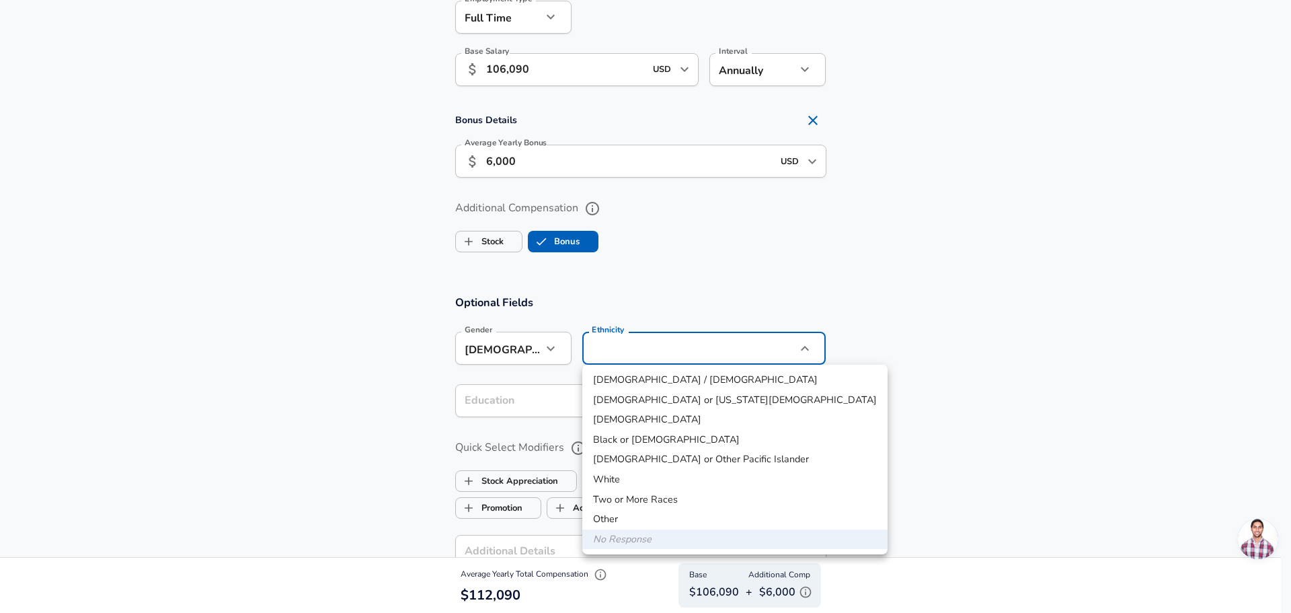
click at [615, 482] on li "White" at bounding box center [734, 479] width 305 height 20
type input "White"
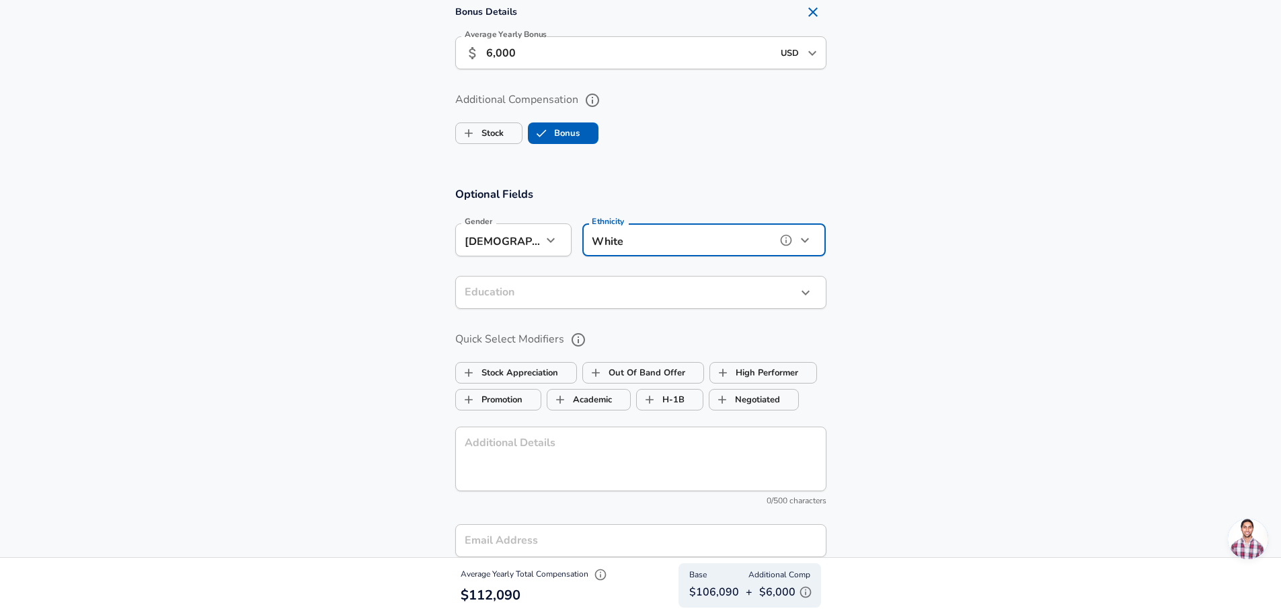
scroll to position [1076, 0]
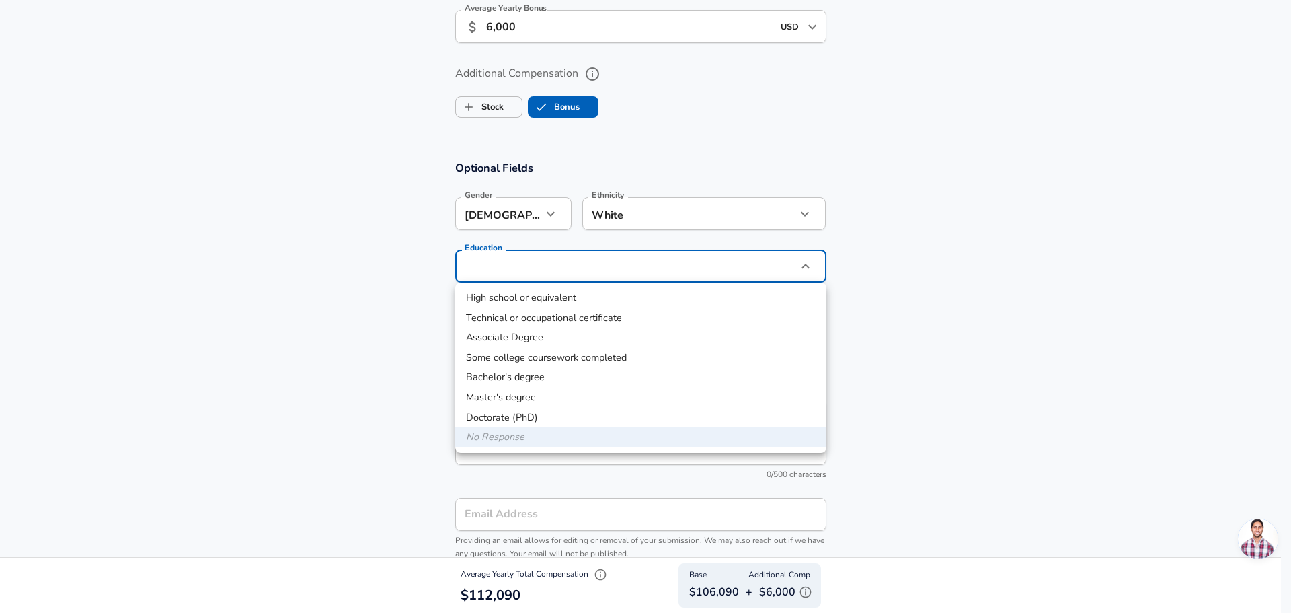
click at [502, 381] on li "Bachelor's degree" at bounding box center [640, 377] width 371 height 20
type input "Bachelors degree"
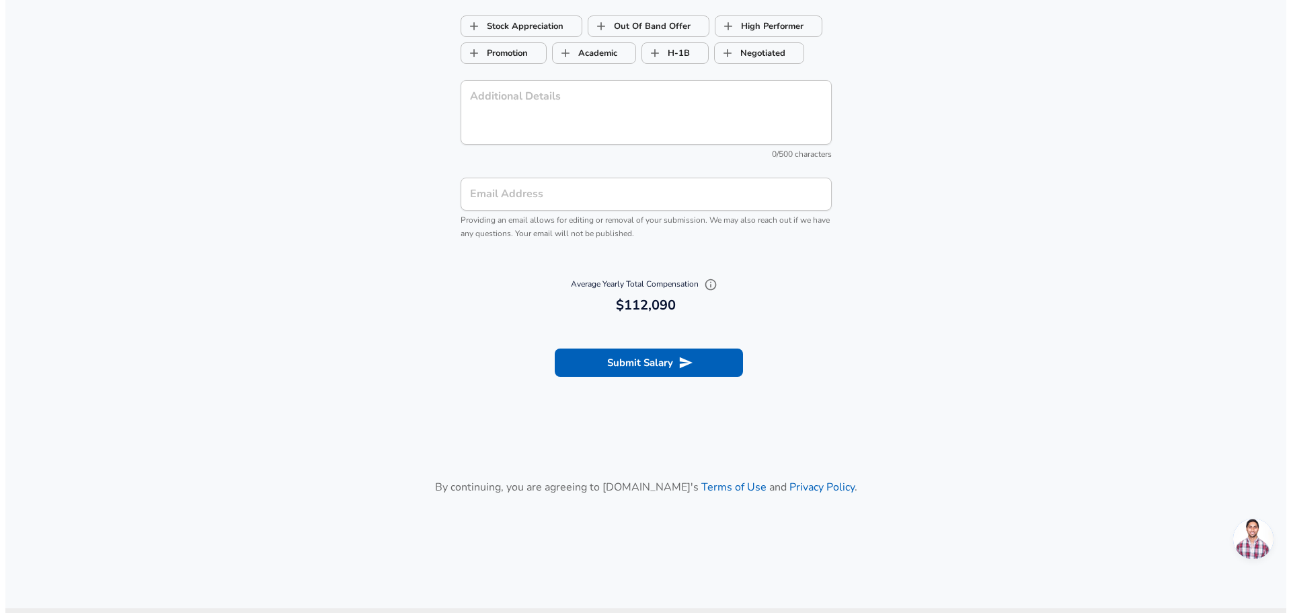
scroll to position [1412, 0]
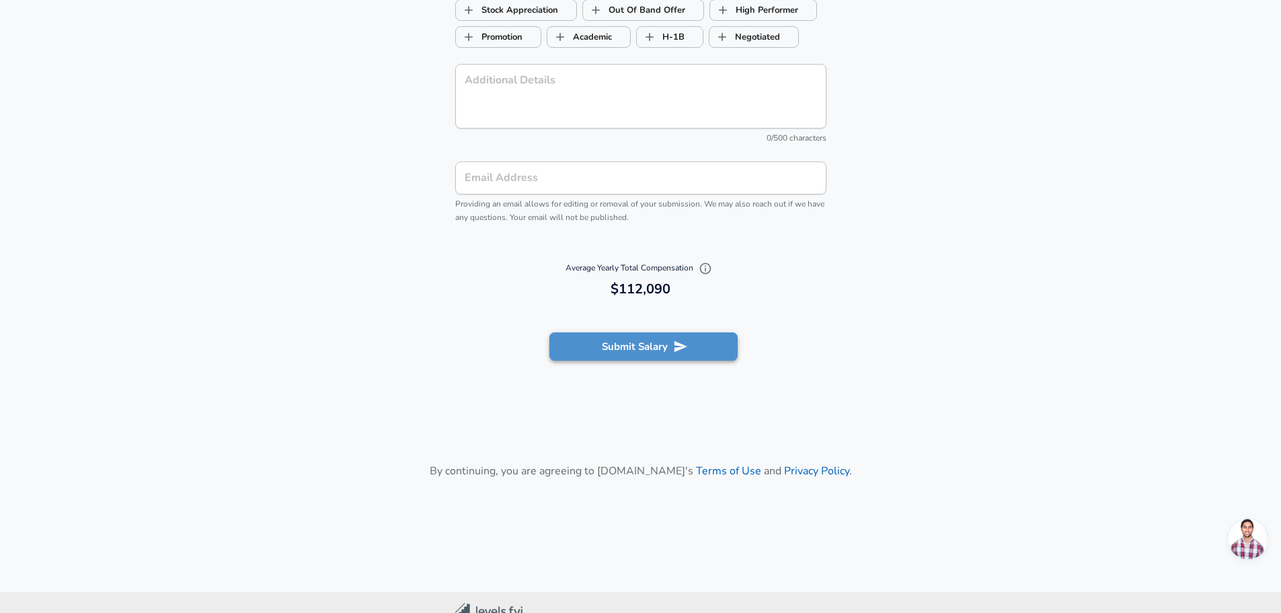
click at [665, 341] on button "Submit Salary" at bounding box center [643, 346] width 188 height 28
